Goal: Find specific page/section: Find specific page/section

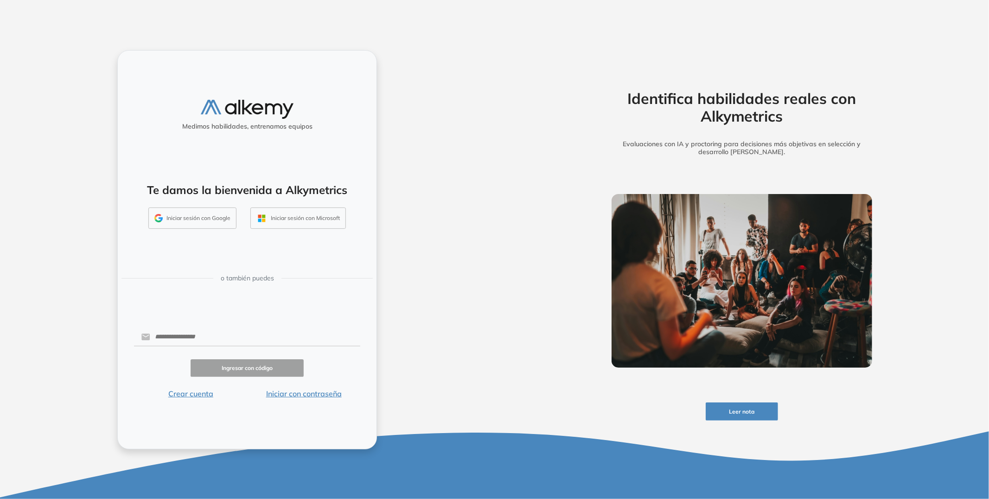
click at [210, 221] on button "Iniciar sesión con Google" at bounding box center [192, 217] width 88 height 21
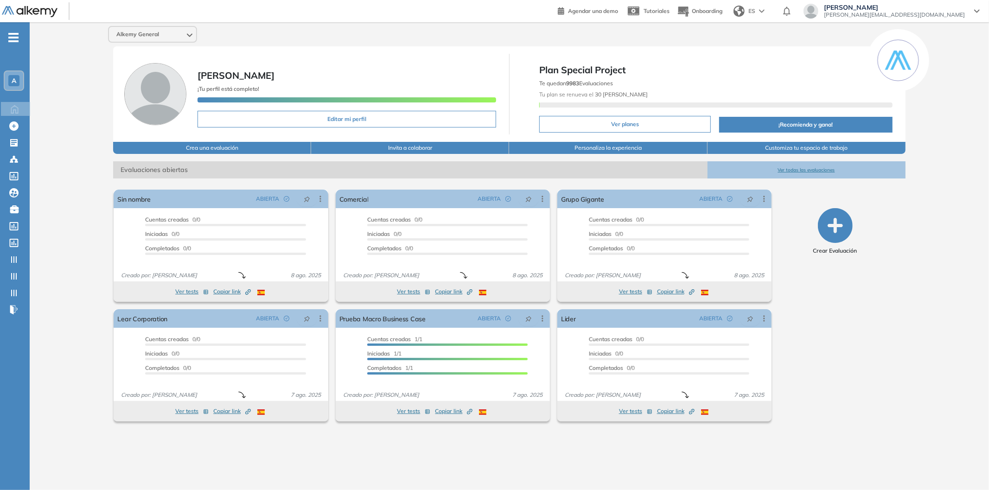
click at [801, 164] on button "Ver todas las evaluaciones" at bounding box center [807, 169] width 198 height 17
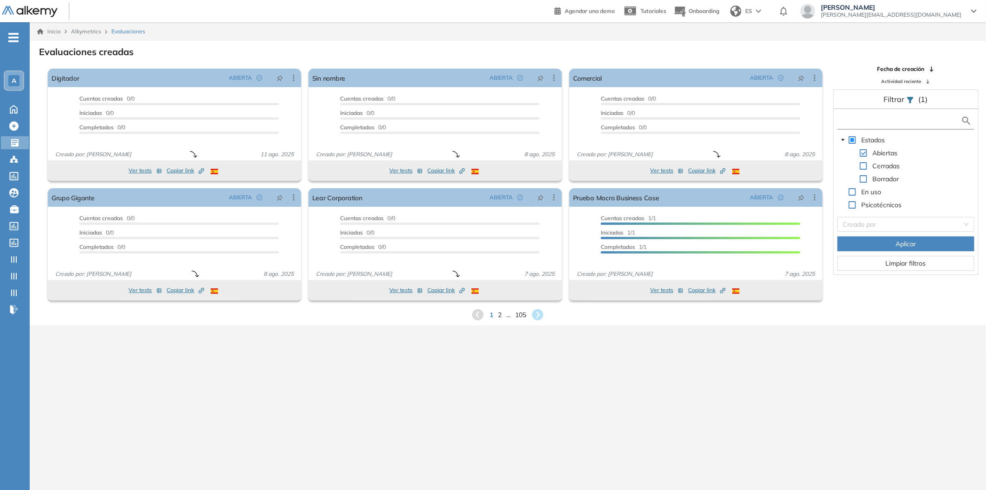
click at [896, 124] on input "text" at bounding box center [901, 121] width 122 height 10
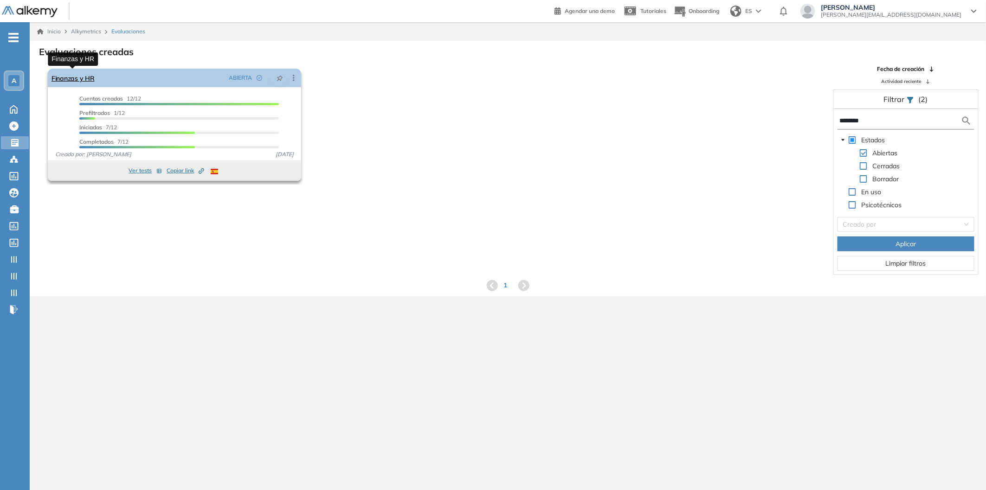
type input "********"
click at [70, 79] on link "Finanzas y HR" at bounding box center [72, 78] width 43 height 19
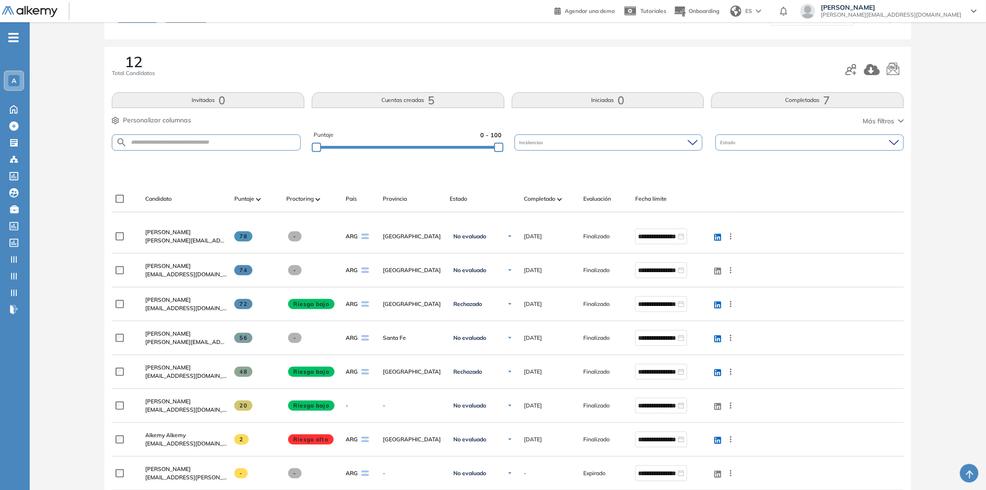
scroll to position [88, 0]
click at [317, 198] on img at bounding box center [317, 198] width 5 height 3
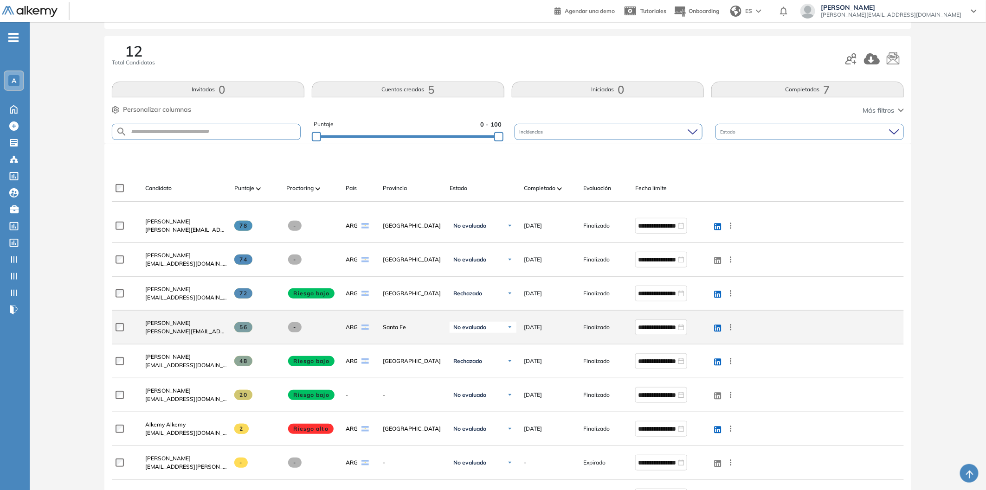
scroll to position [177, 0]
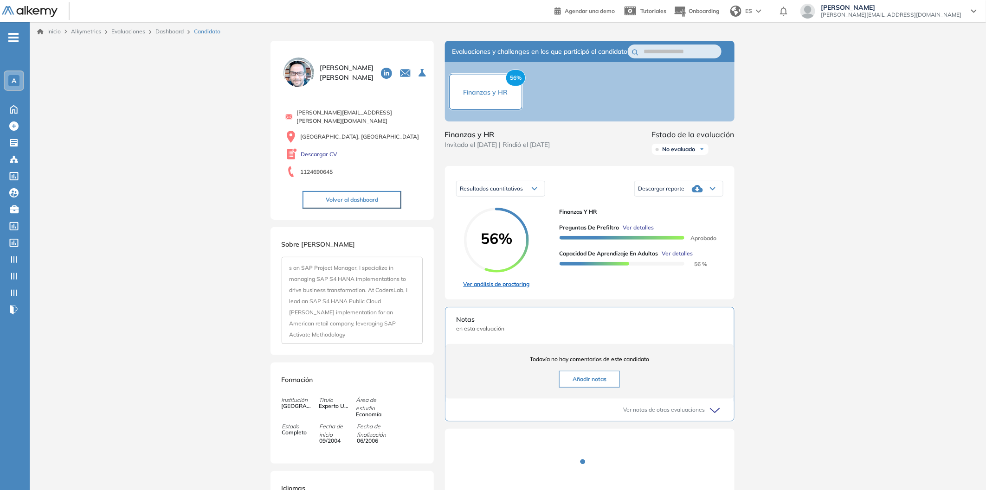
click at [502, 289] on link "Ver análisis de proctoring" at bounding box center [496, 284] width 66 height 8
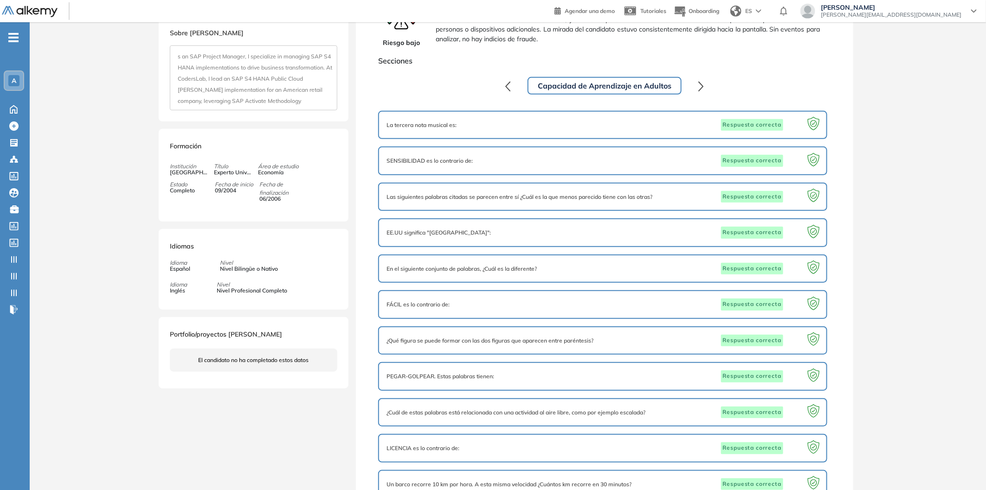
scroll to position [65, 0]
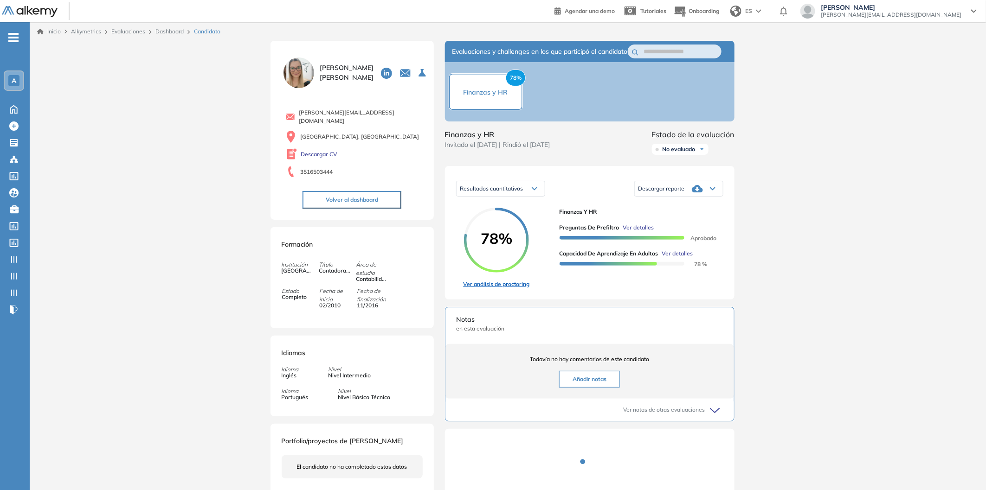
click at [523, 289] on link "Ver análisis de proctoring" at bounding box center [496, 284] width 66 height 8
